Goal: Task Accomplishment & Management: Use online tool/utility

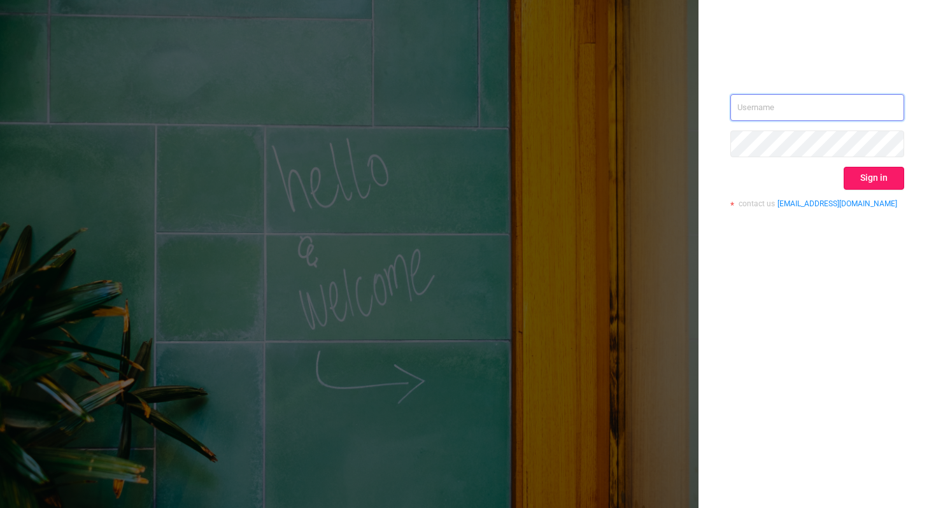
type input "[PERSON_NAME][EMAIL_ADDRESS][DOMAIN_NAME]"
click at [888, 184] on button "Sign in" at bounding box center [874, 178] width 60 height 23
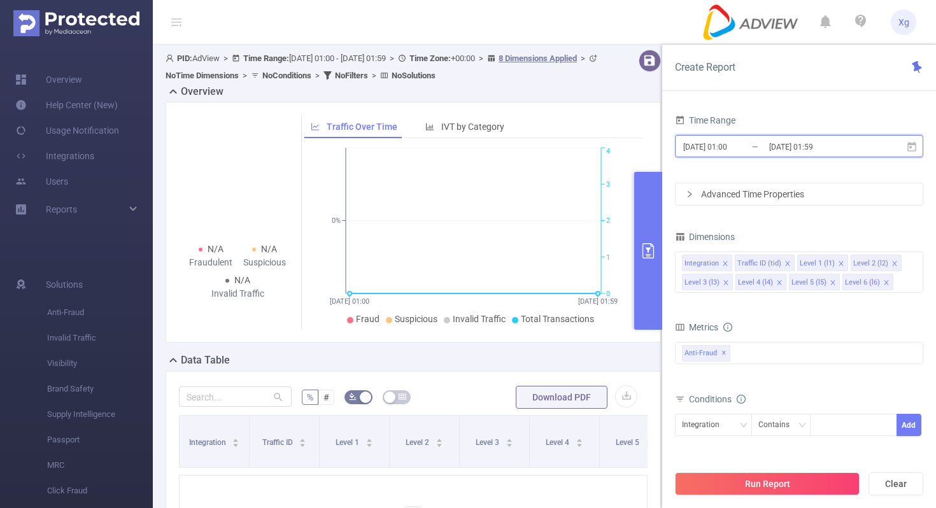
click at [910, 152] on icon at bounding box center [911, 146] width 11 height 11
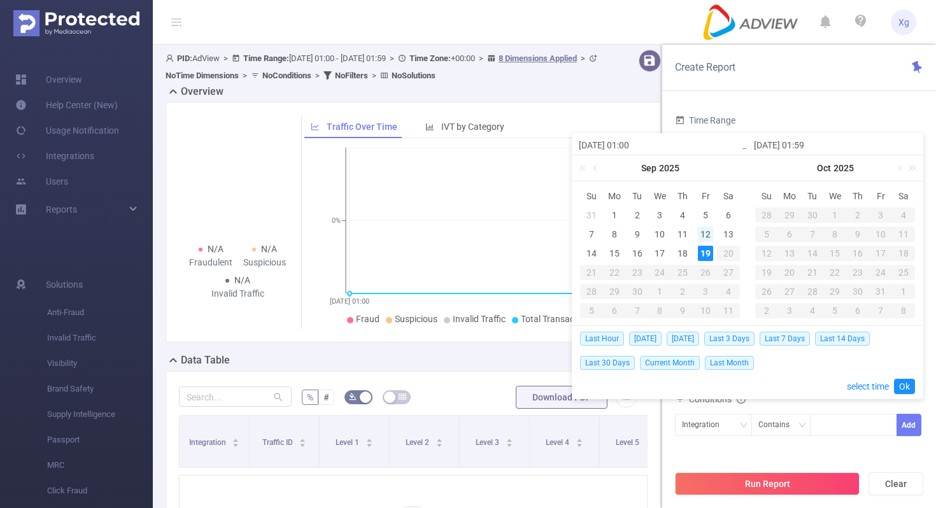
click at [707, 232] on div "12" at bounding box center [705, 234] width 15 height 15
click at [687, 248] on div "18" at bounding box center [682, 253] width 15 height 15
type input "[DATE] 01:00"
type input "[DATE] 01:59"
type input "[DATE] 01:00"
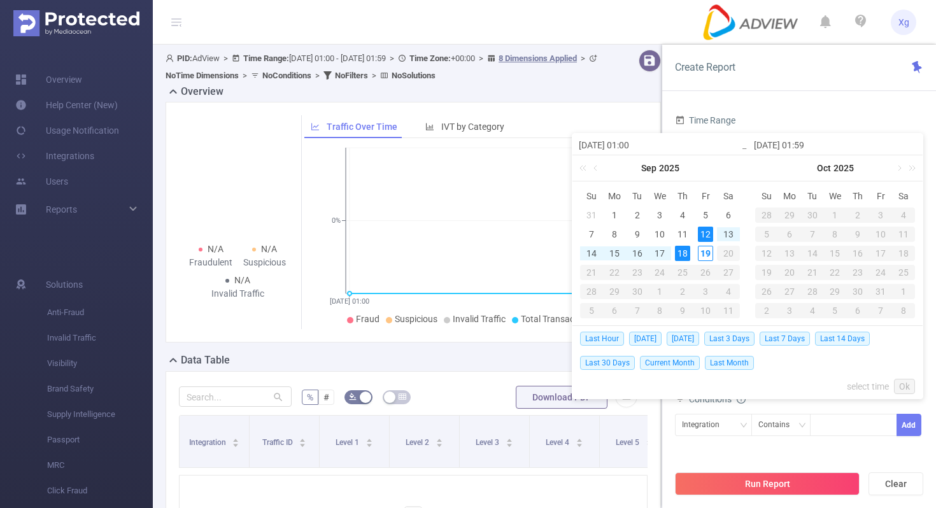
type input "[DATE] 01:59"
click at [901, 386] on link "Ok" at bounding box center [904, 386] width 21 height 15
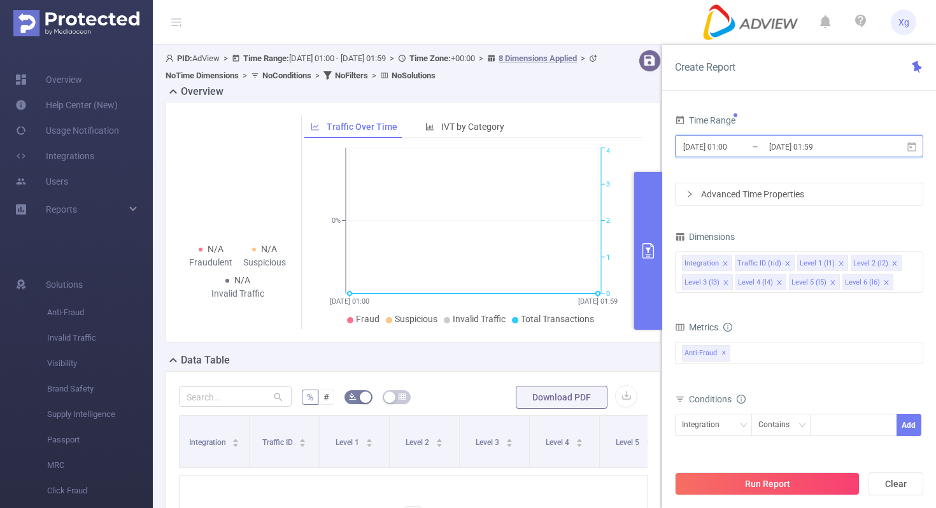
click at [912, 147] on icon at bounding box center [911, 146] width 11 height 11
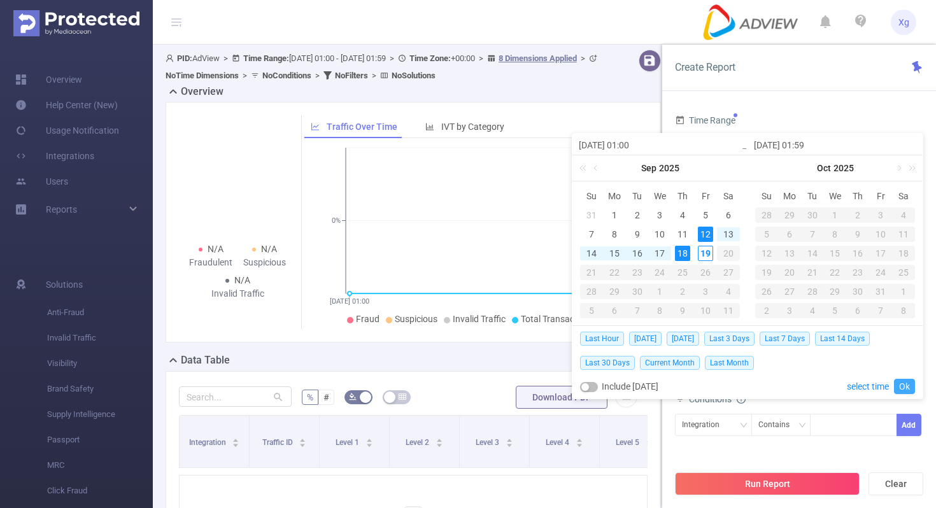
click at [910, 387] on link "Ok" at bounding box center [904, 386] width 21 height 15
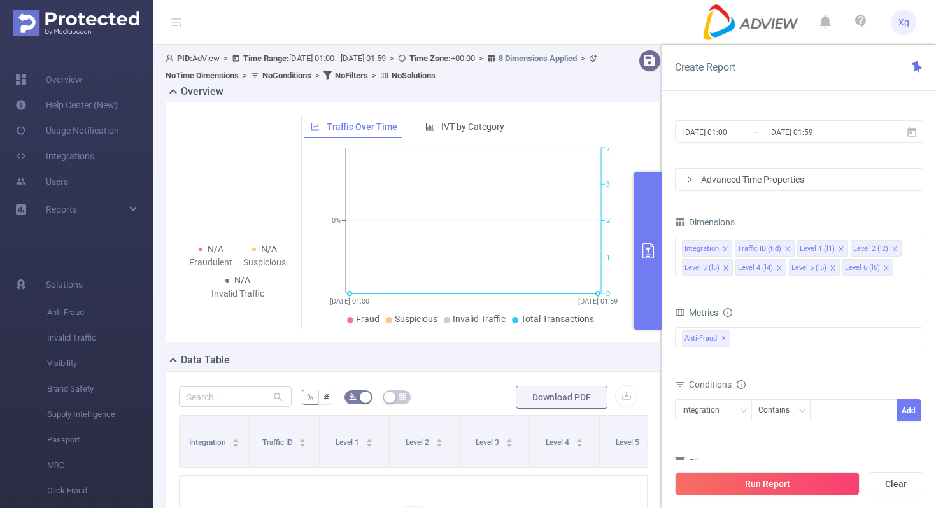
click at [842, 178] on div "Advanced Time Properties" at bounding box center [799, 180] width 247 height 22
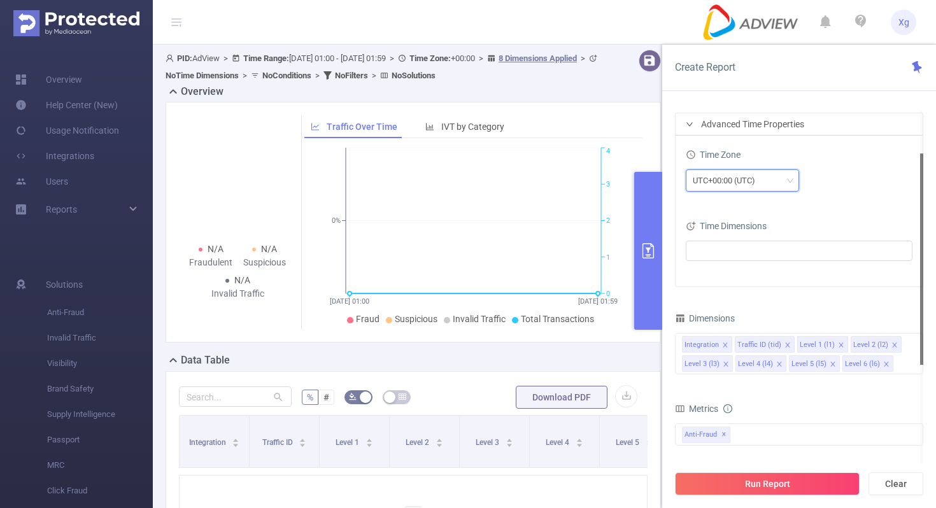
click at [772, 179] on div "UTC+00:00 (UTC)" at bounding box center [742, 180] width 99 height 21
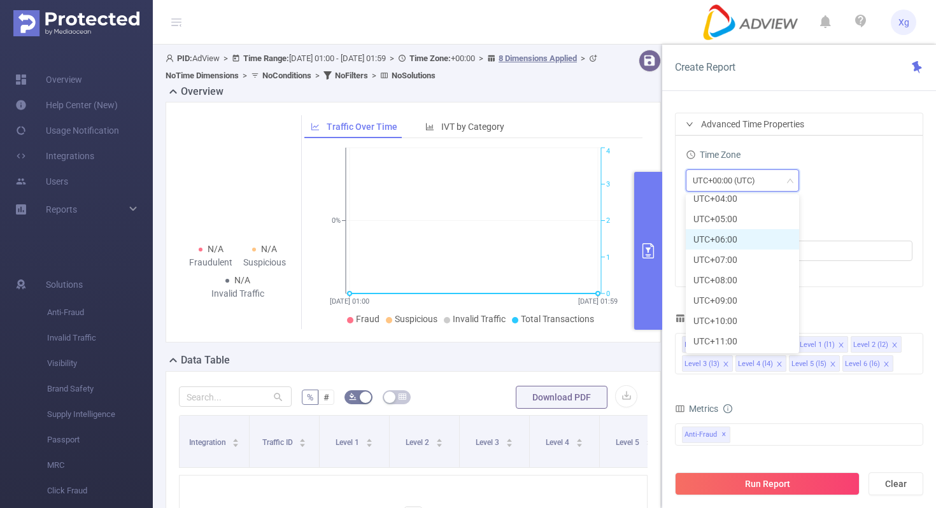
scroll to position [376, 0]
click at [737, 260] on li "UTC+08:00" at bounding box center [742, 259] width 113 height 20
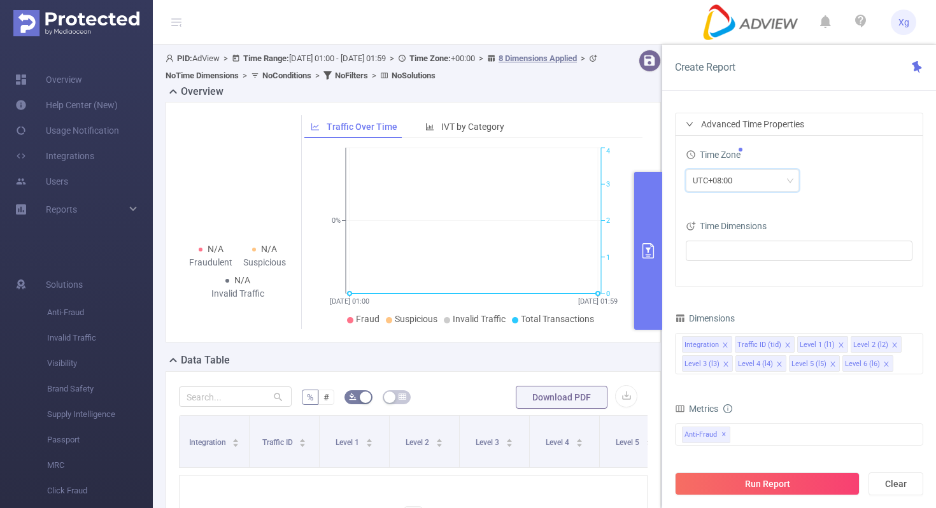
click at [891, 187] on div "UTC+08:00" at bounding box center [799, 180] width 227 height 22
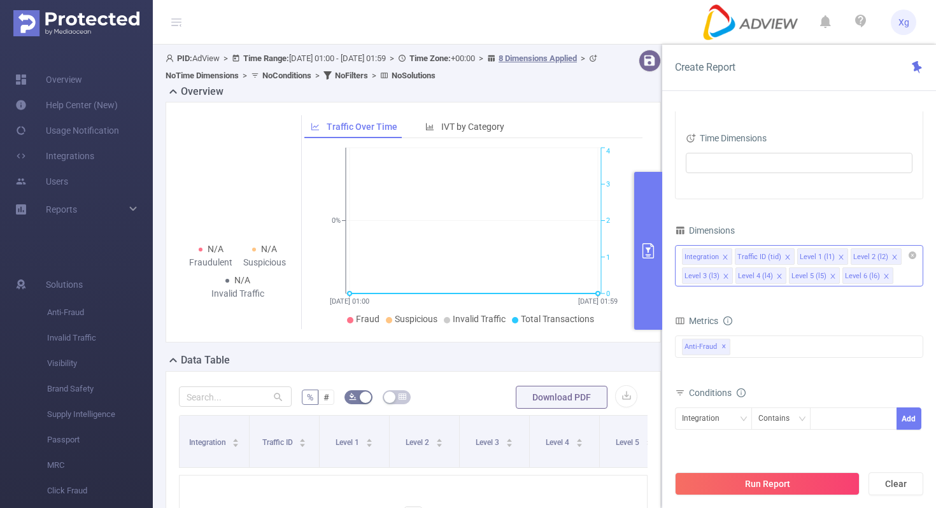
click at [723, 255] on icon "icon: close" at bounding box center [725, 257] width 6 height 6
click at [732, 257] on icon "icon: close" at bounding box center [735, 257] width 6 height 6
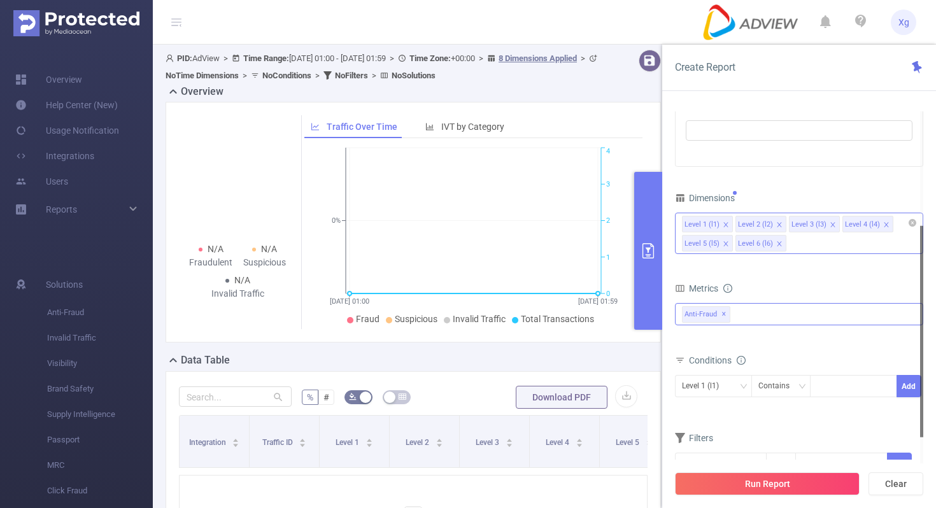
click at [760, 323] on div "Anti-Fraud ✕" at bounding box center [799, 314] width 248 height 22
click at [690, 348] on span at bounding box center [683, 342] width 15 height 15
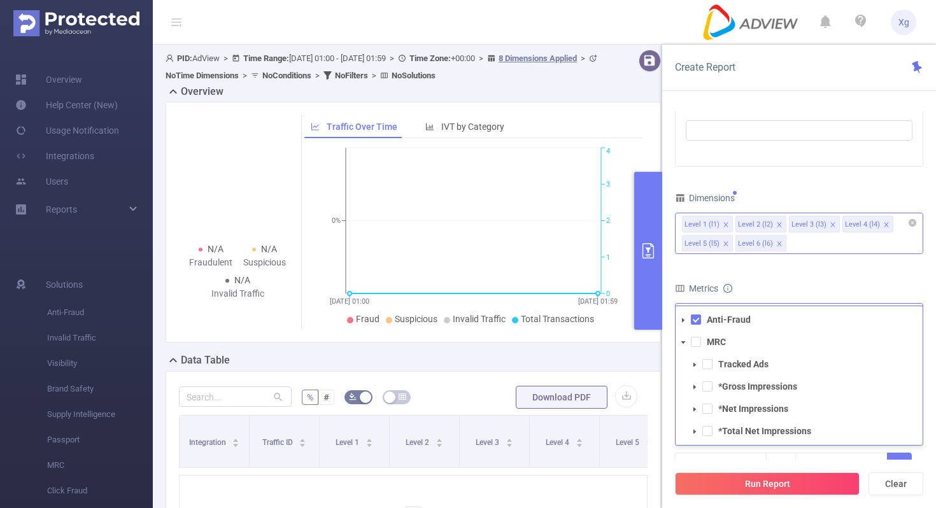
click at [698, 348] on li "MRC Tracked Ads *Gross Impressions *Net Impressions *Total Net Impressions" at bounding box center [799, 387] width 247 height 106
click at [699, 337] on span at bounding box center [696, 342] width 10 height 10
click at [807, 271] on form "Dimensions Level 1 (l1) Level 2 (l2) Level 3 (l3) Level 4 (l4) Level 5 (l5) Lev…" at bounding box center [799, 340] width 248 height 302
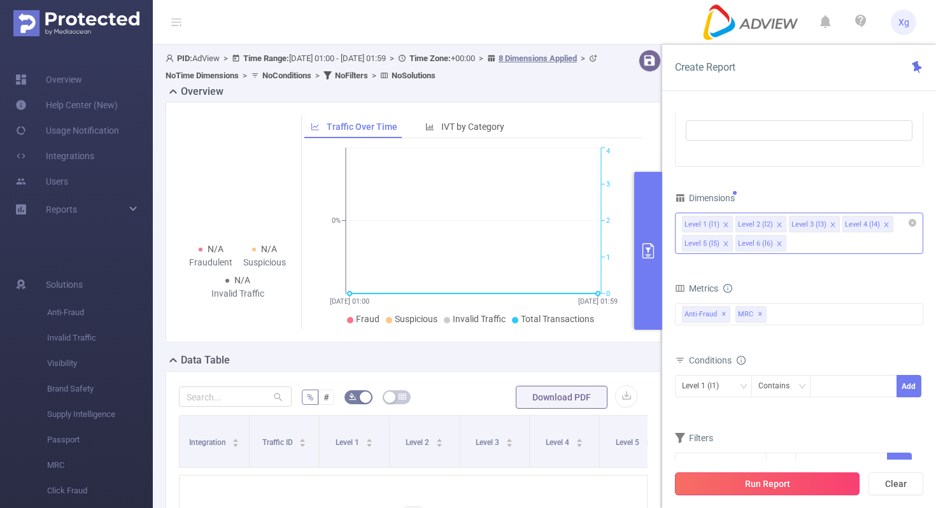
click at [790, 491] on button "Run Report" at bounding box center [767, 483] width 185 height 23
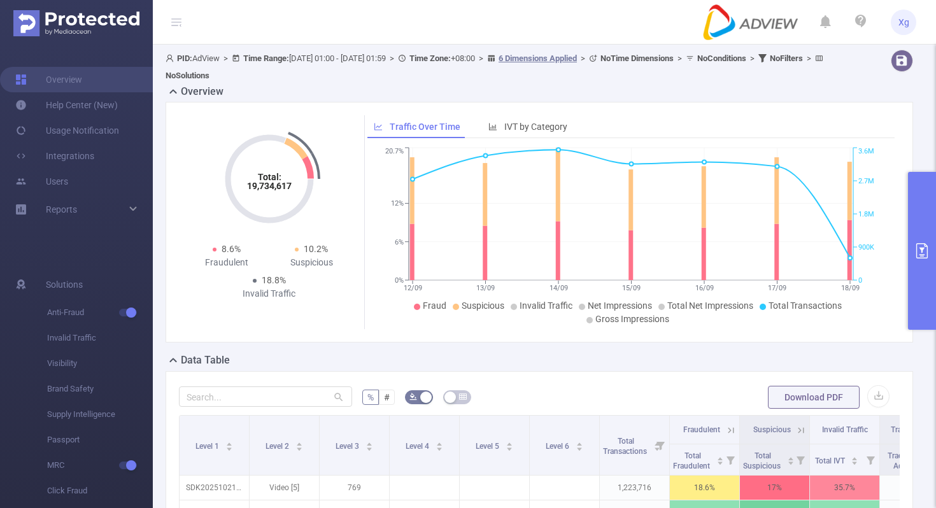
scroll to position [172, 0]
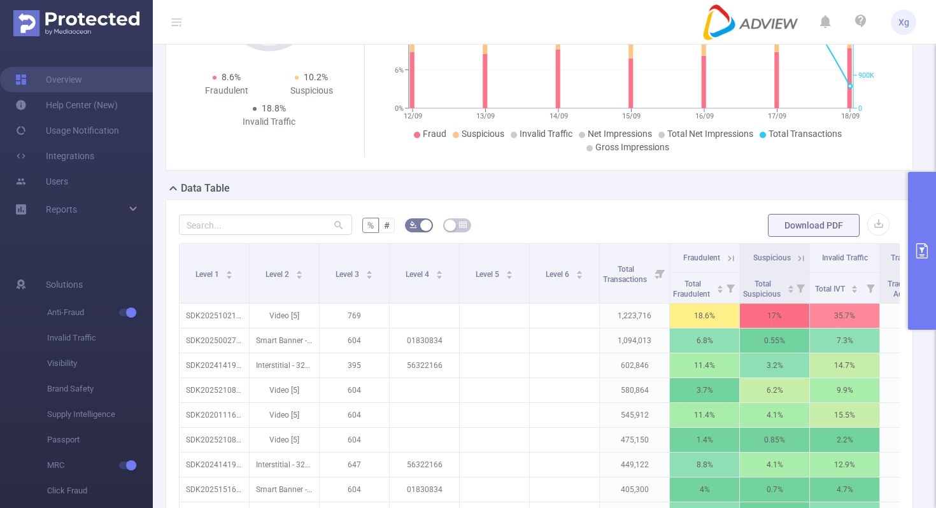
click at [919, 230] on button "primary" at bounding box center [922, 251] width 28 height 158
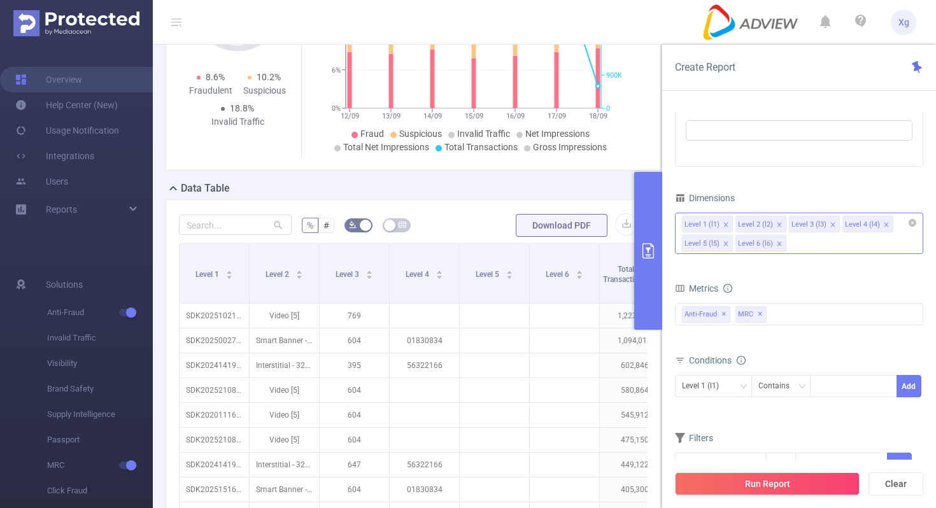
click at [777, 222] on icon "icon: close" at bounding box center [779, 225] width 6 height 6
click at [830, 225] on icon "icon: close" at bounding box center [833, 225] width 6 height 6
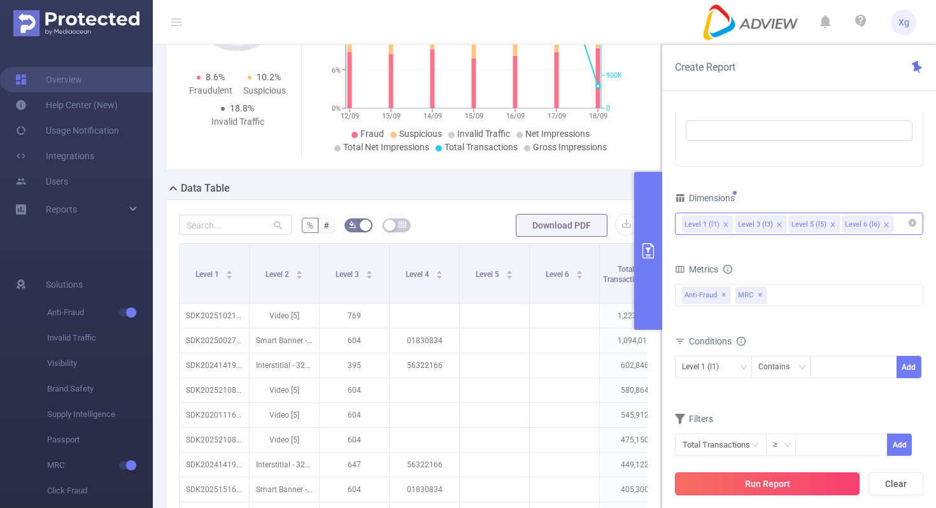
click at [738, 476] on button "Run Report" at bounding box center [767, 483] width 185 height 23
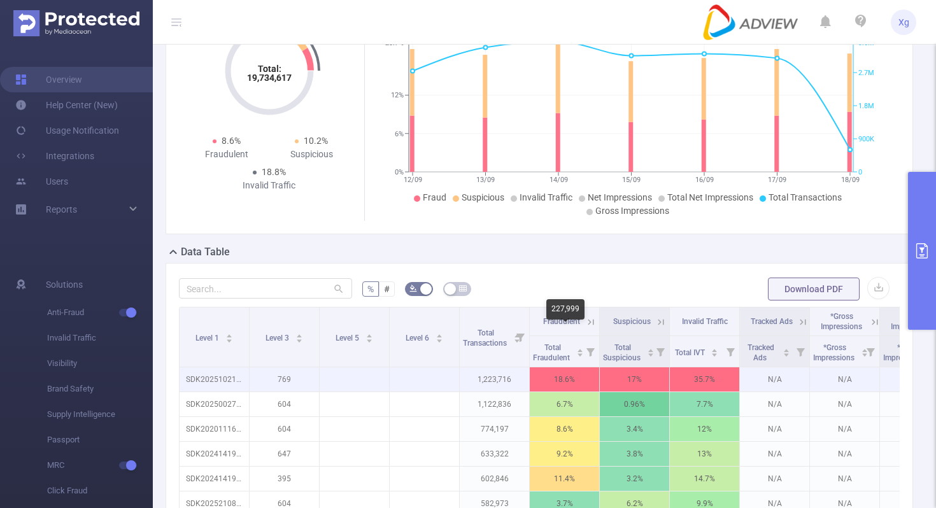
scroll to position [4, 0]
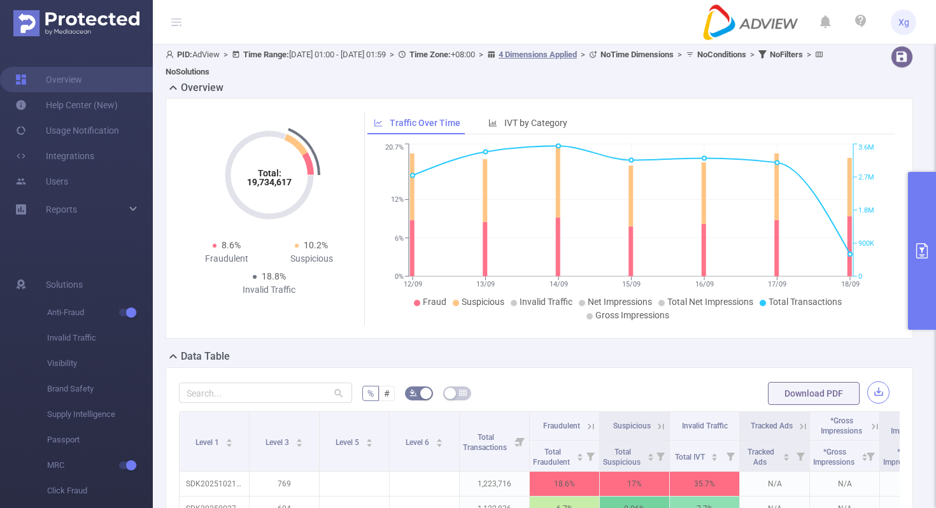
click at [883, 389] on button "button" at bounding box center [878, 392] width 22 height 22
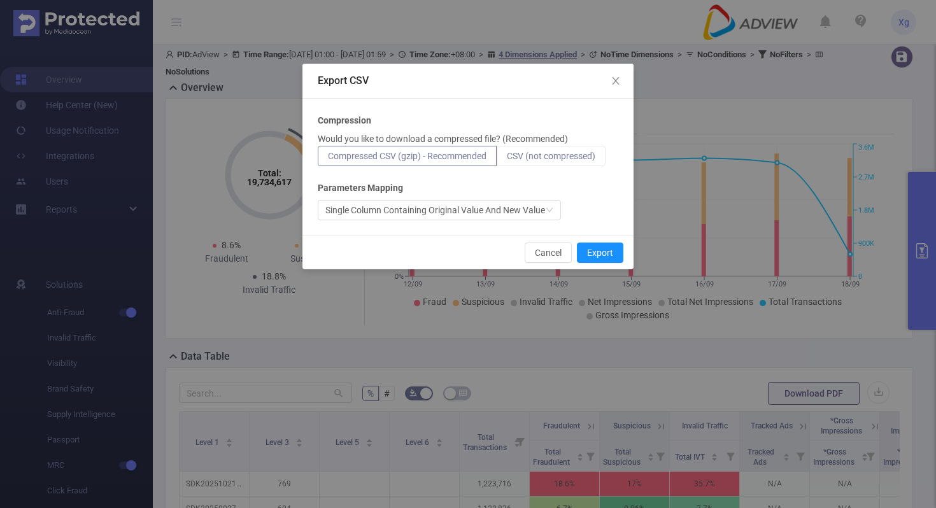
click at [583, 151] on span "CSV (not compressed)" at bounding box center [551, 156] width 89 height 10
click at [507, 159] on input "CSV (not compressed)" at bounding box center [507, 159] width 0 height 0
click at [606, 256] on button "Export" at bounding box center [600, 253] width 46 height 20
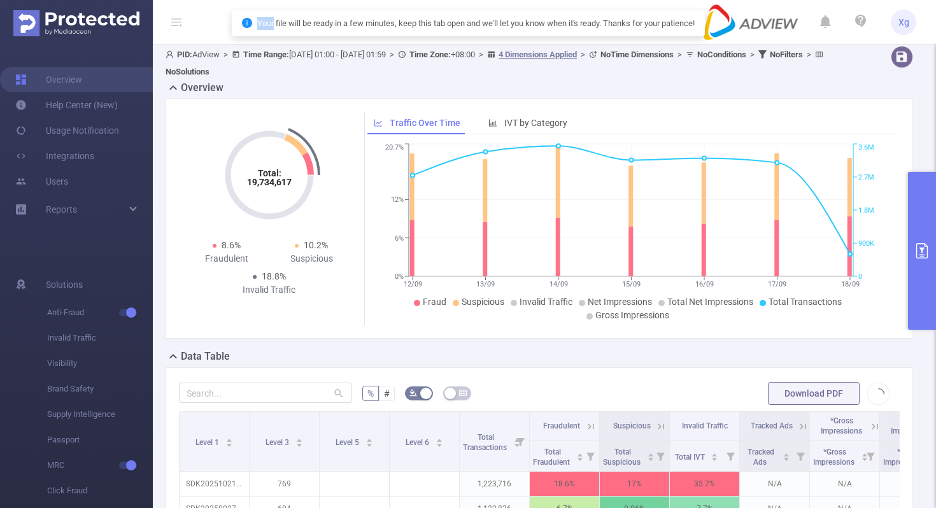
click at [767, 355] on div "Cancel Export" at bounding box center [800, 358] width 66 height 7
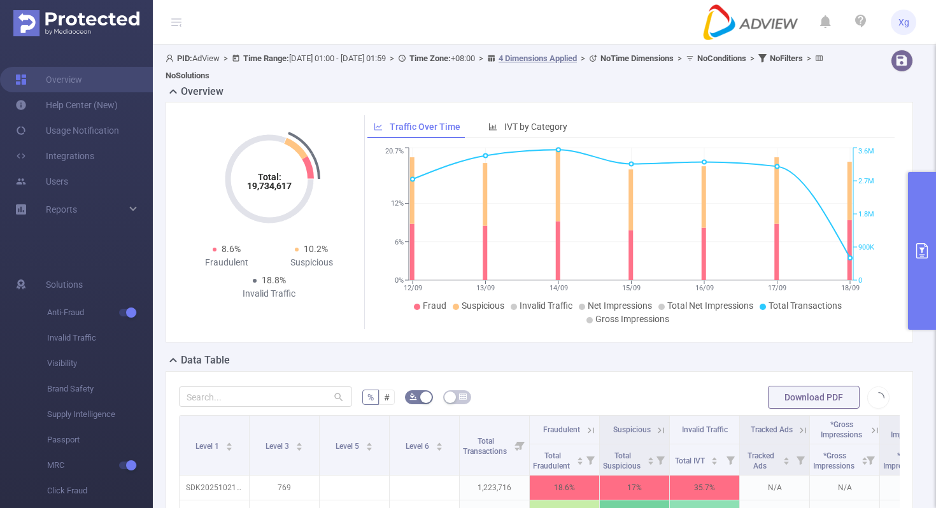
click at [923, 243] on icon "primary" at bounding box center [921, 250] width 15 height 15
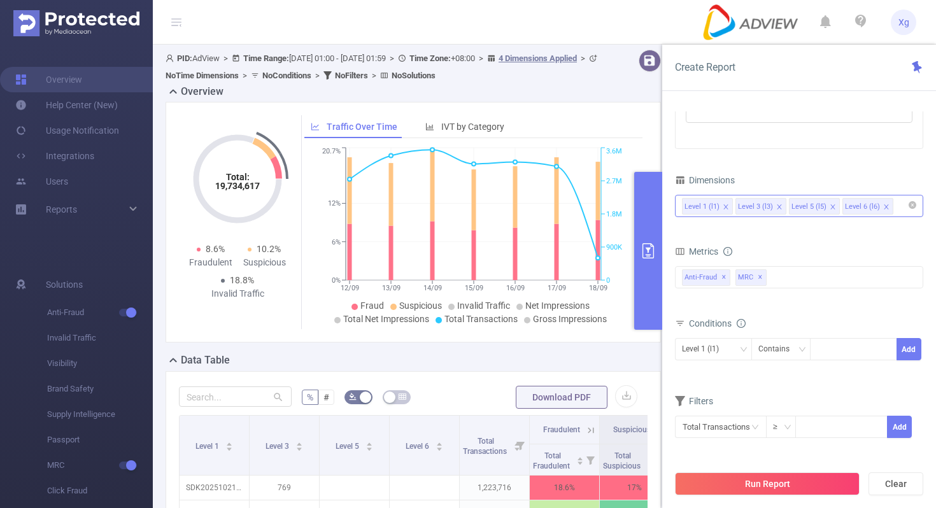
scroll to position [21, 0]
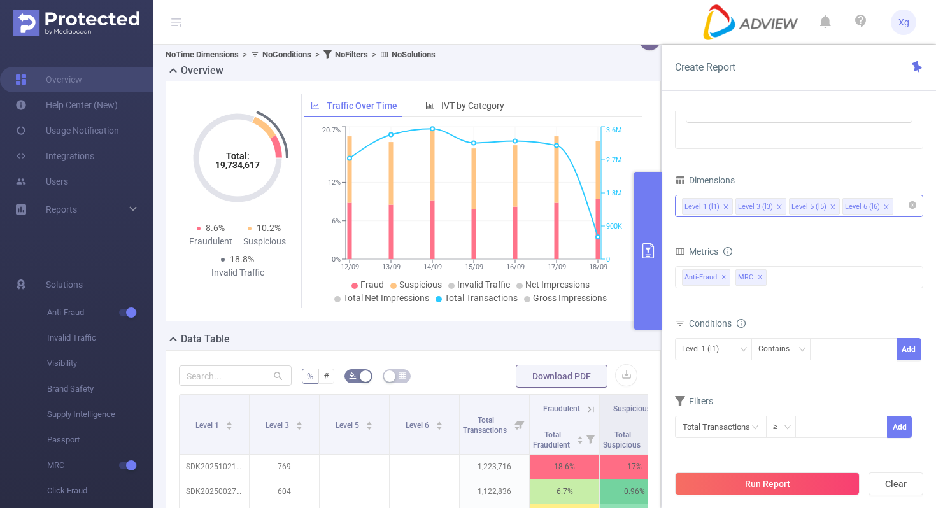
click at [777, 207] on icon "icon: close" at bounding box center [779, 206] width 4 height 4
click at [772, 486] on button "Run Report" at bounding box center [767, 483] width 185 height 23
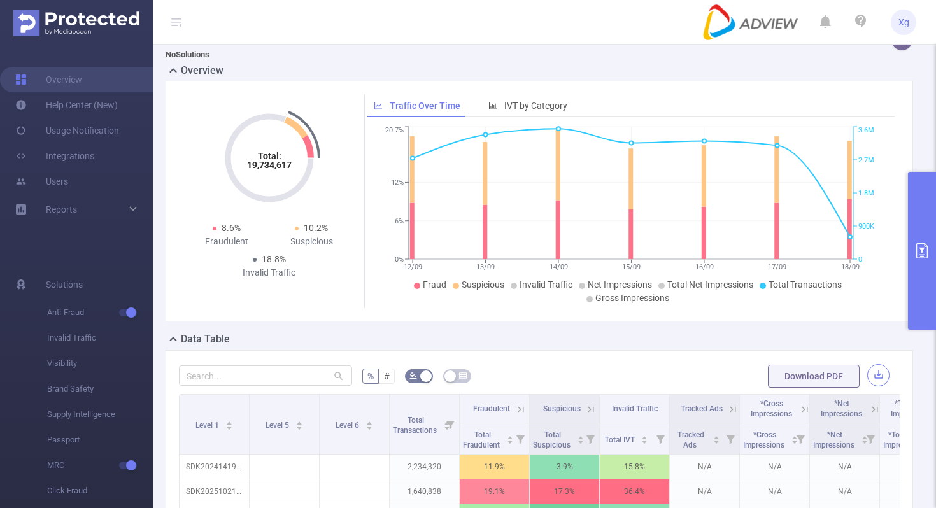
click at [882, 371] on button "button" at bounding box center [878, 375] width 22 height 22
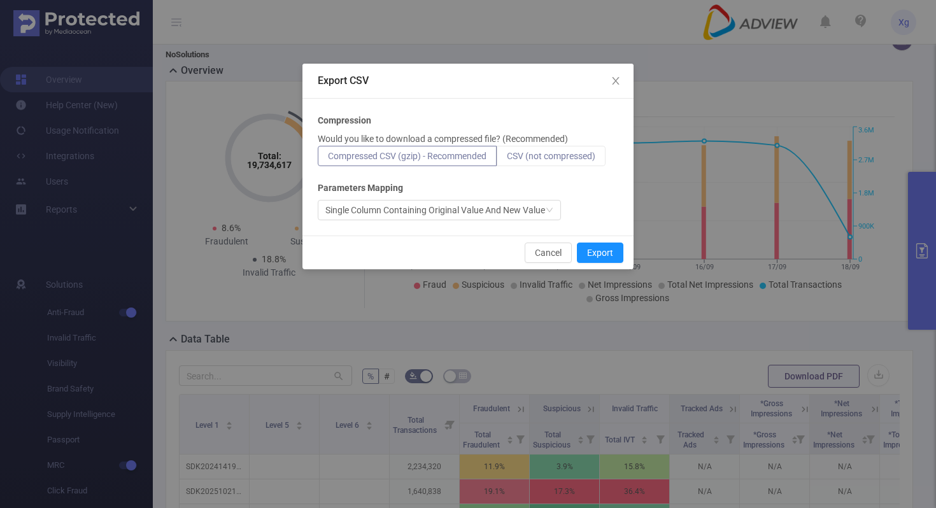
click at [571, 155] on span "CSV (not compressed)" at bounding box center [551, 156] width 89 height 10
click at [507, 159] on input "CSV (not compressed)" at bounding box center [507, 159] width 0 height 0
click at [601, 257] on button "Export" at bounding box center [600, 253] width 46 height 20
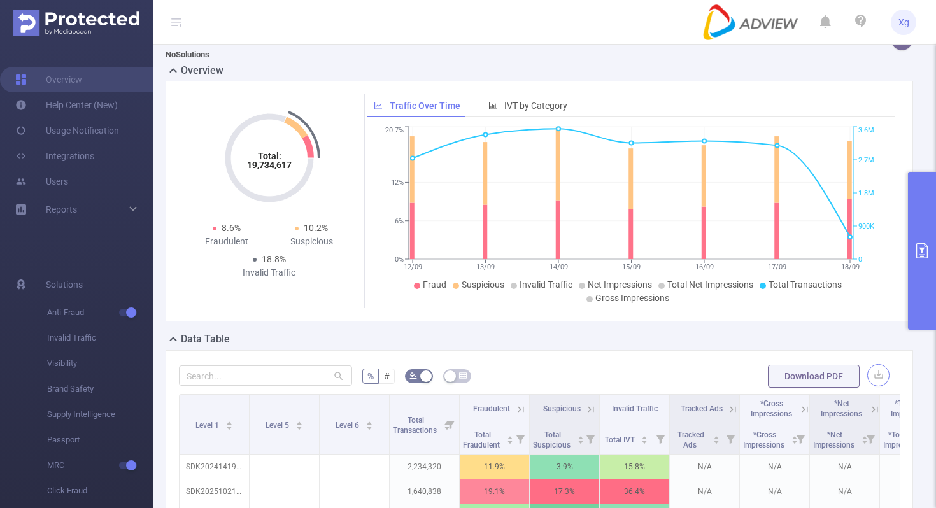
scroll to position [57, 0]
